Goal: Task Accomplishment & Management: Manage account settings

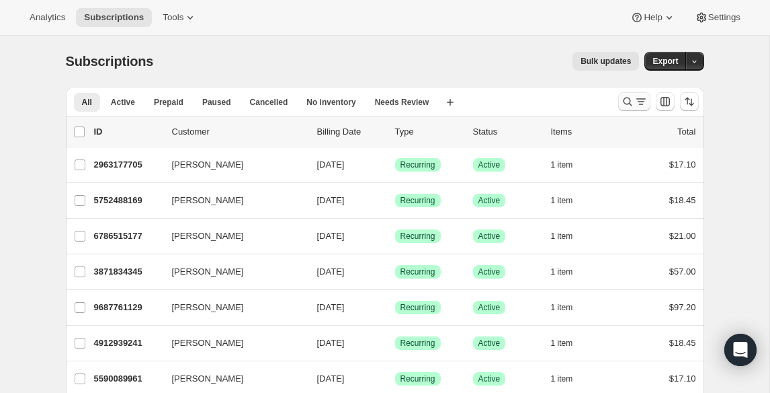
click at [622, 104] on icon "Search and filter results" at bounding box center [627, 101] width 13 height 13
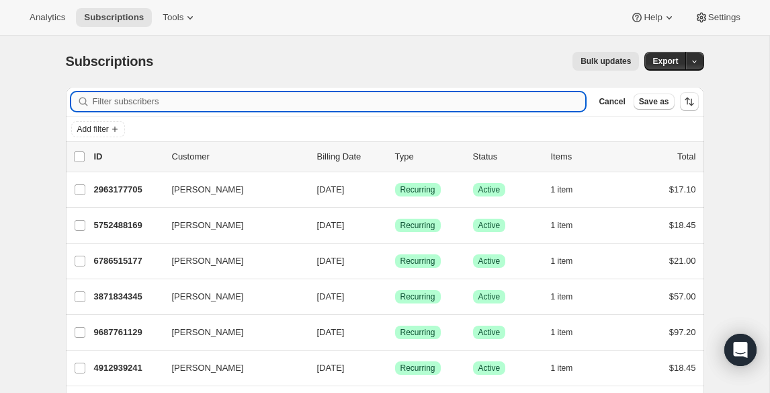
click at [506, 104] on input "Filter subscribers" at bounding box center [339, 101] width 493 height 19
paste input "[EMAIL_ADDRESS][DOMAIN_NAME]"
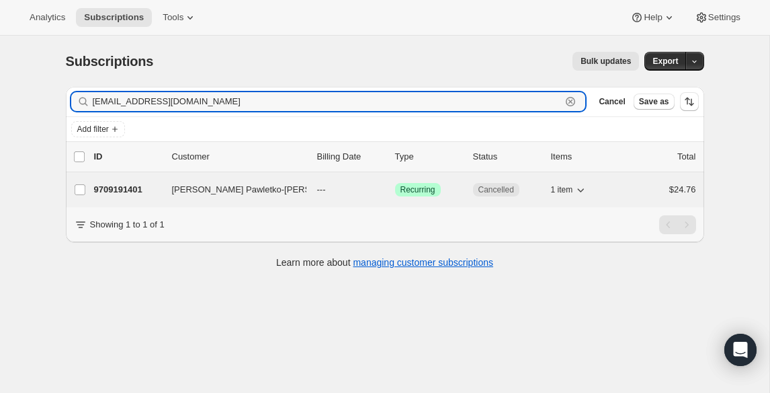
type input "[EMAIL_ADDRESS][DOMAIN_NAME]"
click at [256, 193] on span "[PERSON_NAME] Pawletko-[PERSON_NAME]" at bounding box center [264, 189] width 185 height 13
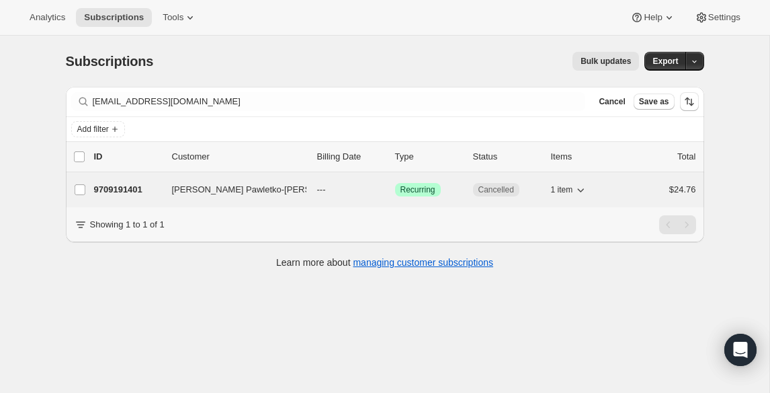
click at [254, 192] on span "[PERSON_NAME] Pawletko-[PERSON_NAME]" at bounding box center [264, 189] width 185 height 13
